Goal: Information Seeking & Learning: Learn about a topic

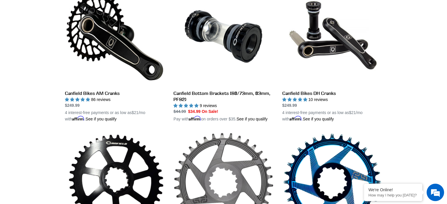
scroll to position [184, 0]
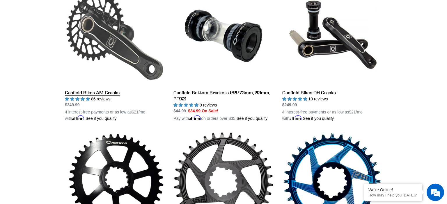
click at [104, 93] on link "Canfield Bikes AM Cranks" at bounding box center [115, 54] width 100 height 136
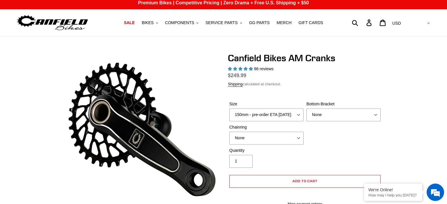
scroll to position [4, 0]
select select "highest-rating"
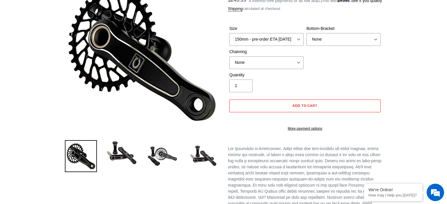
scroll to position [79, 0]
click at [281, 154] on div "Canfield Bikes AM Cranks 86 reviews Regular price $249.99 Sale price $249.99 On…" at bounding box center [300, 198] width 163 height 443
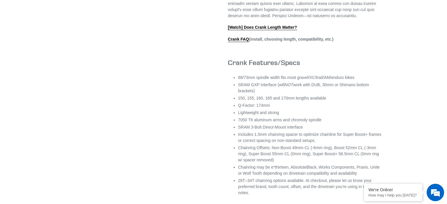
scroll to position [295, 0]
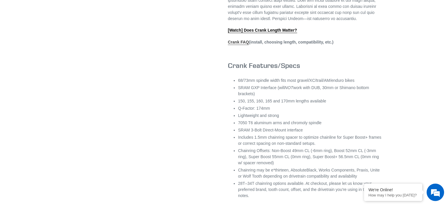
click at [241, 45] on link "Crank FAQ" at bounding box center [238, 42] width 21 height 5
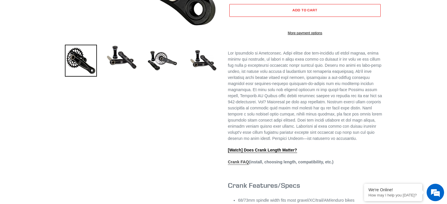
scroll to position [0, 0]
